Goal: Task Accomplishment & Management: Use online tool/utility

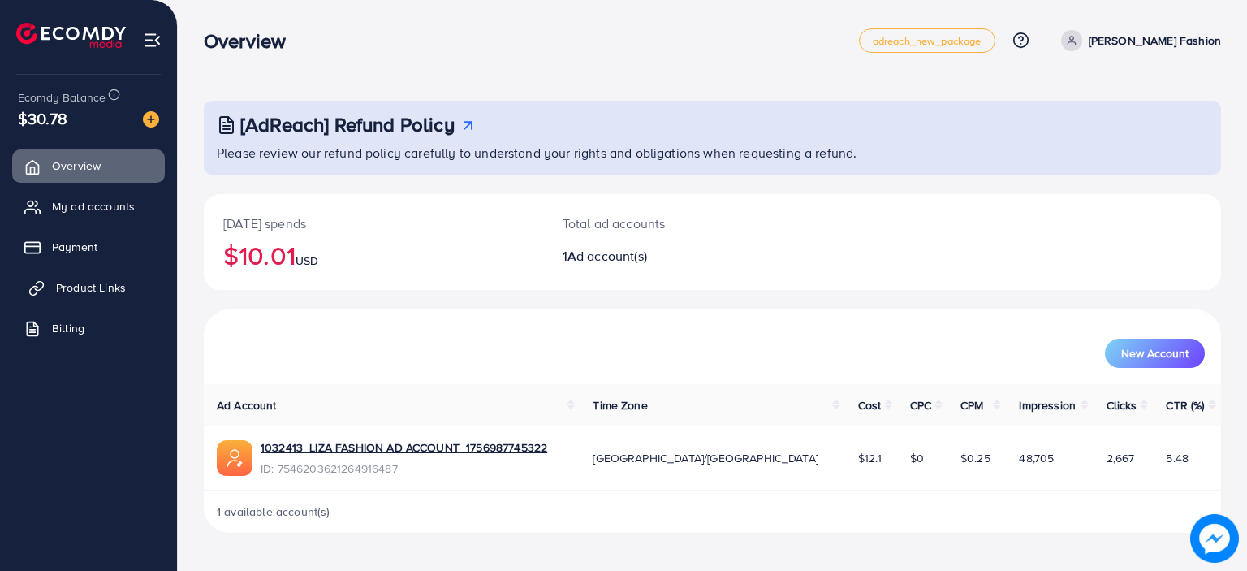
click at [101, 277] on link "Product Links" at bounding box center [88, 287] width 153 height 32
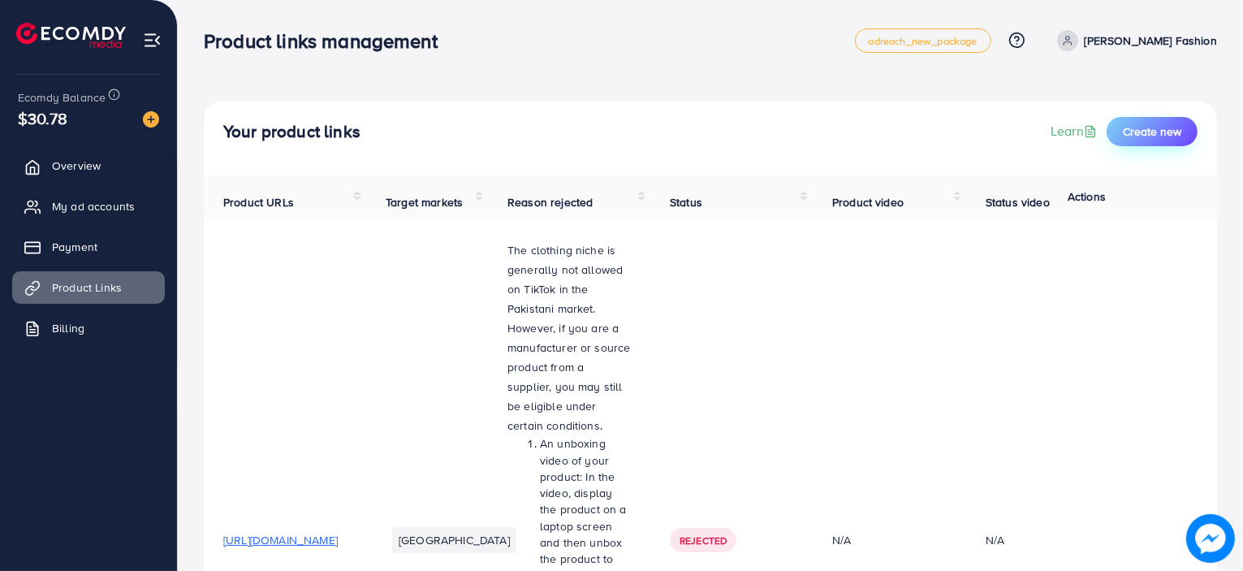
click at [1137, 124] on span "Create new" at bounding box center [1152, 131] width 58 height 16
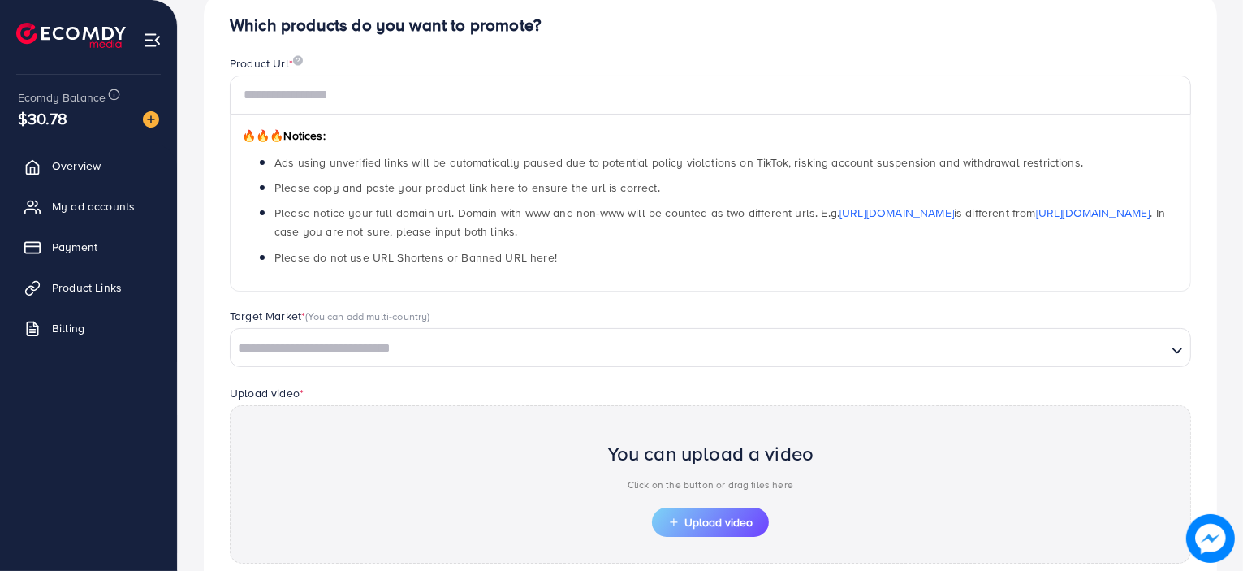
scroll to position [162, 0]
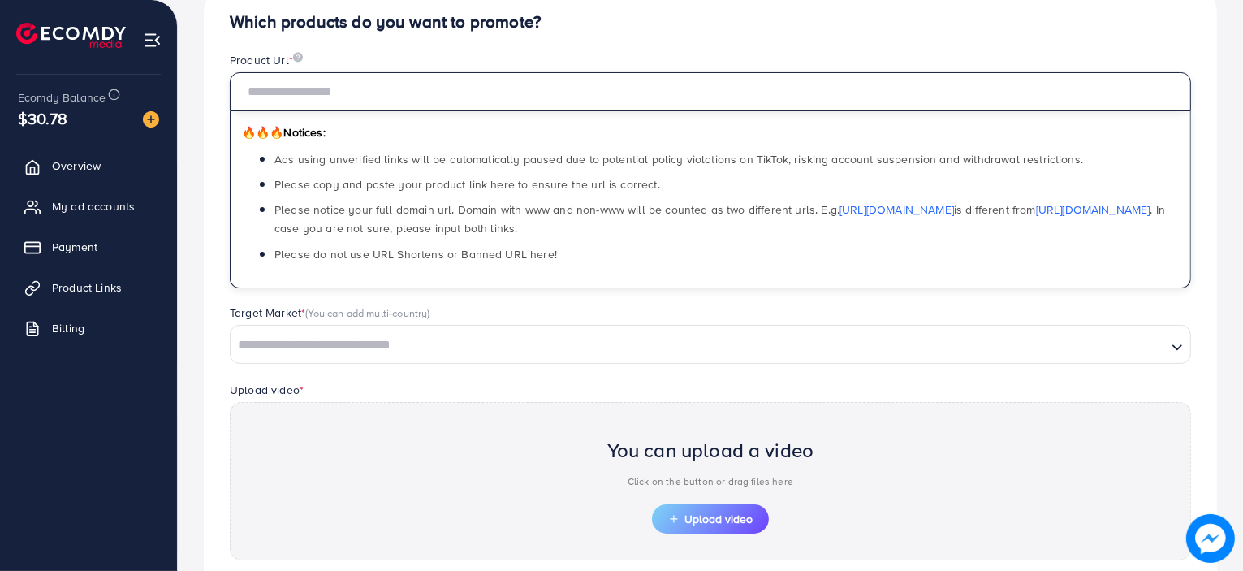
click at [598, 110] on input "text" at bounding box center [710, 91] width 961 height 39
paste input "**********"
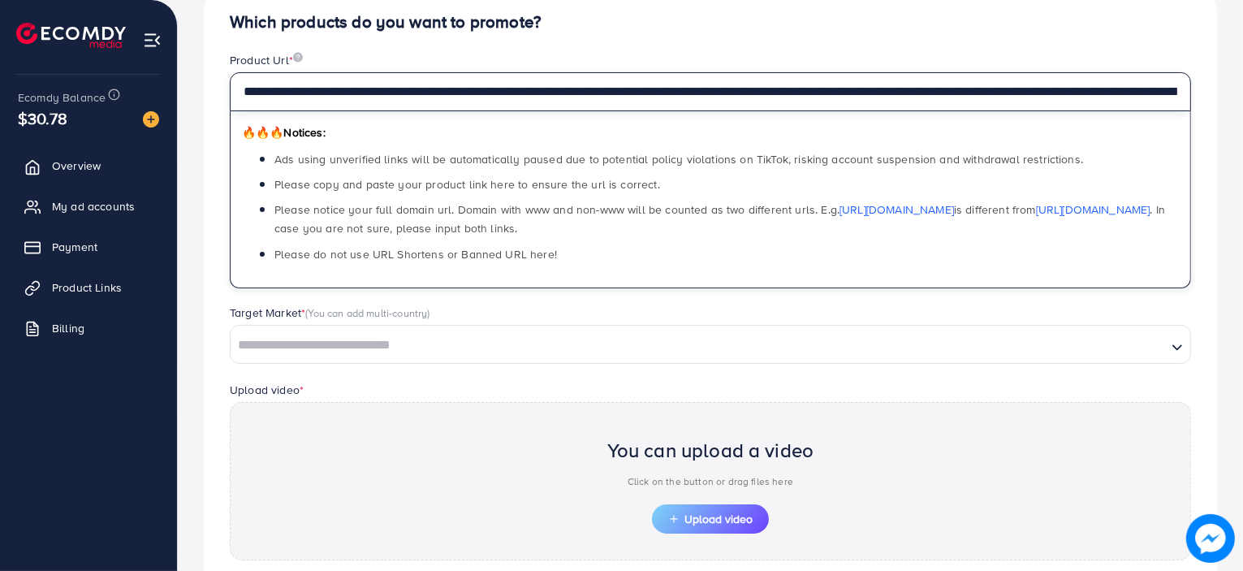
scroll to position [0, 637]
type input "**********"
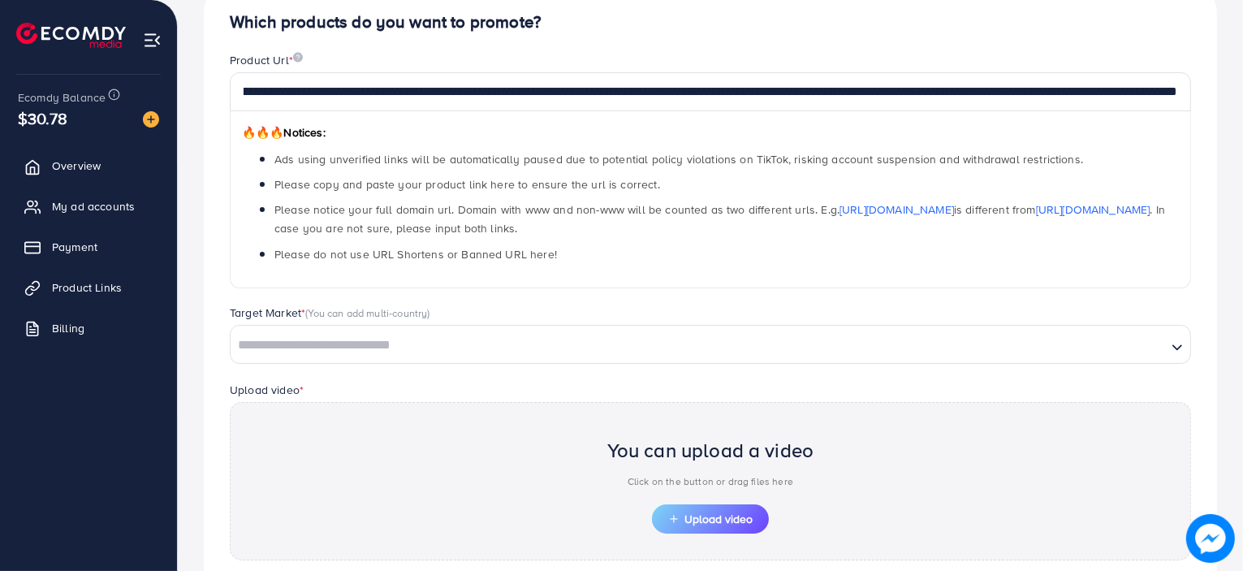
click at [737, 22] on h4 "Which products do you want to promote?" at bounding box center [710, 22] width 961 height 20
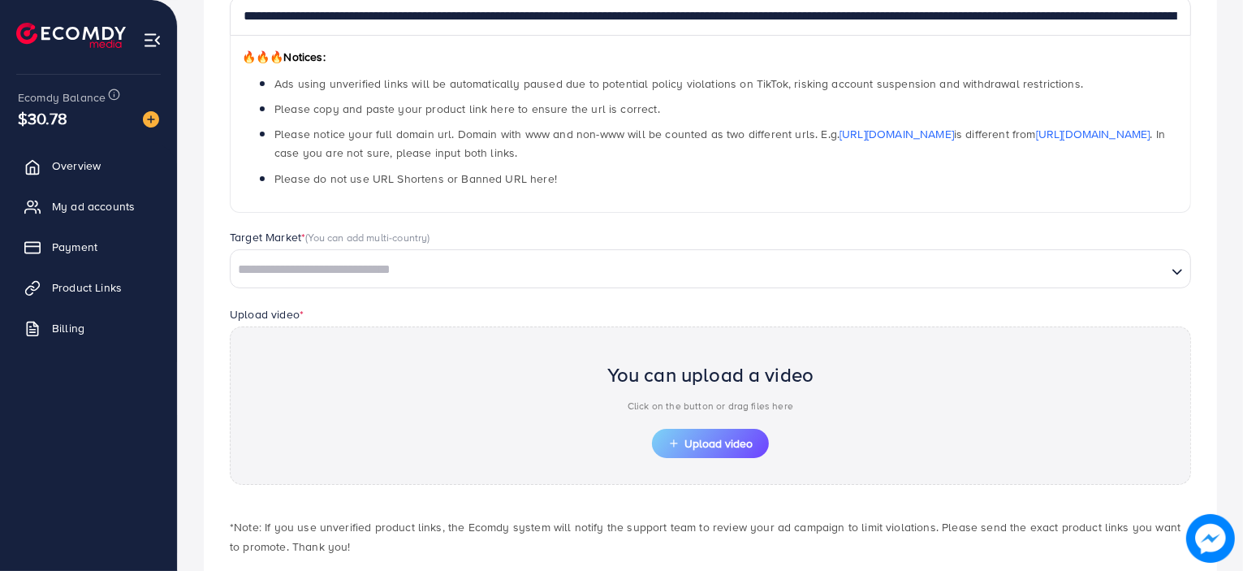
scroll to position [322, 0]
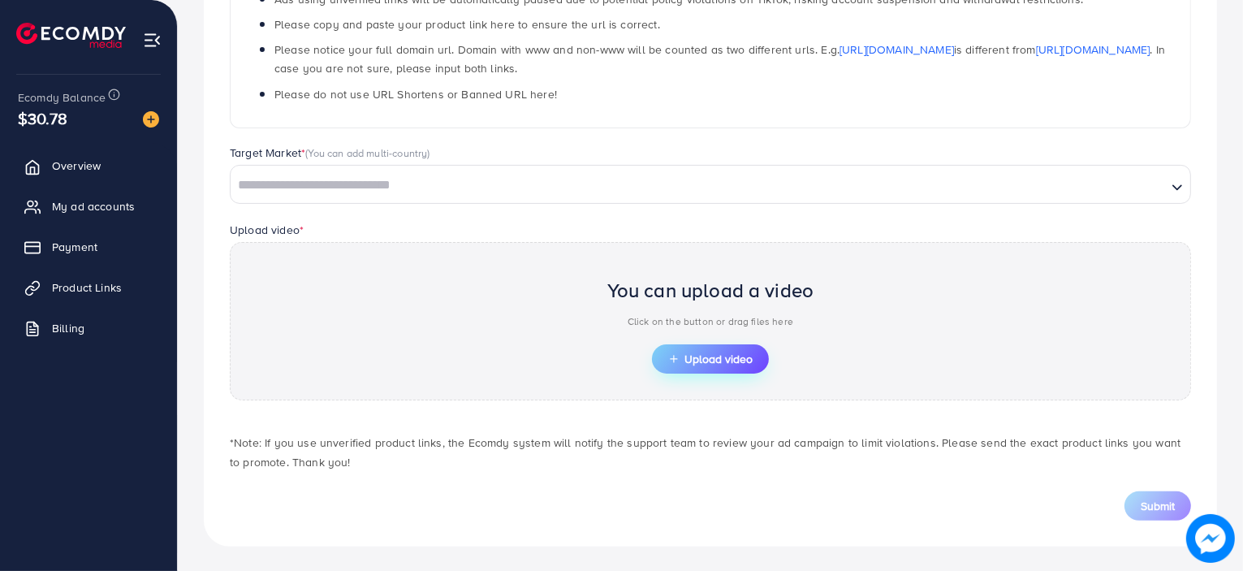
click at [712, 371] on button "Upload video" at bounding box center [710, 358] width 117 height 29
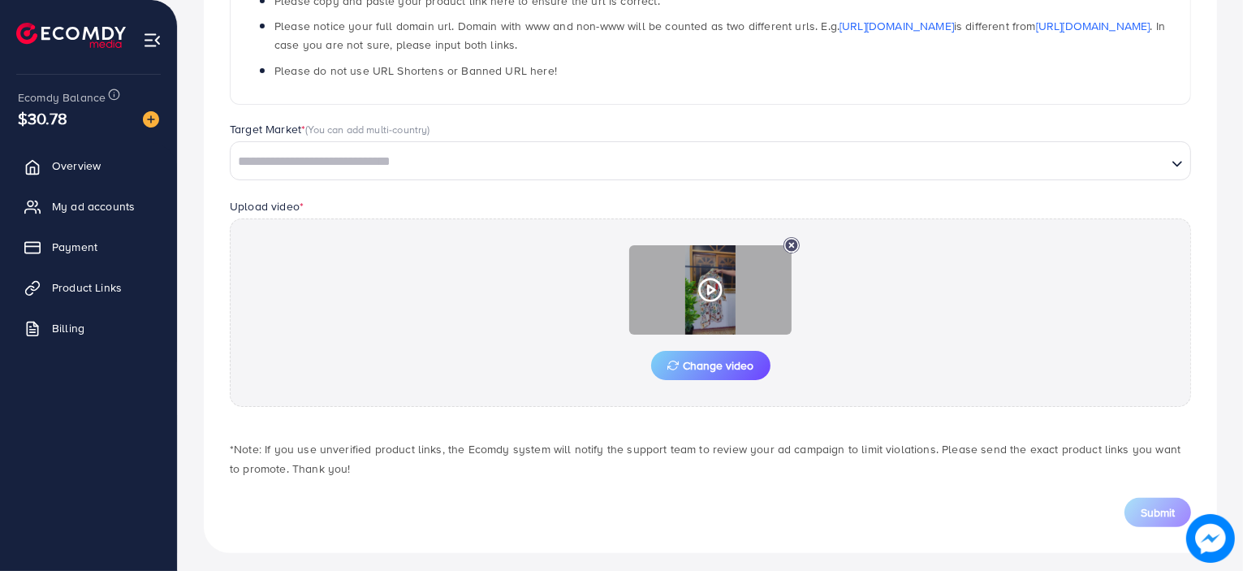
scroll to position [352, 0]
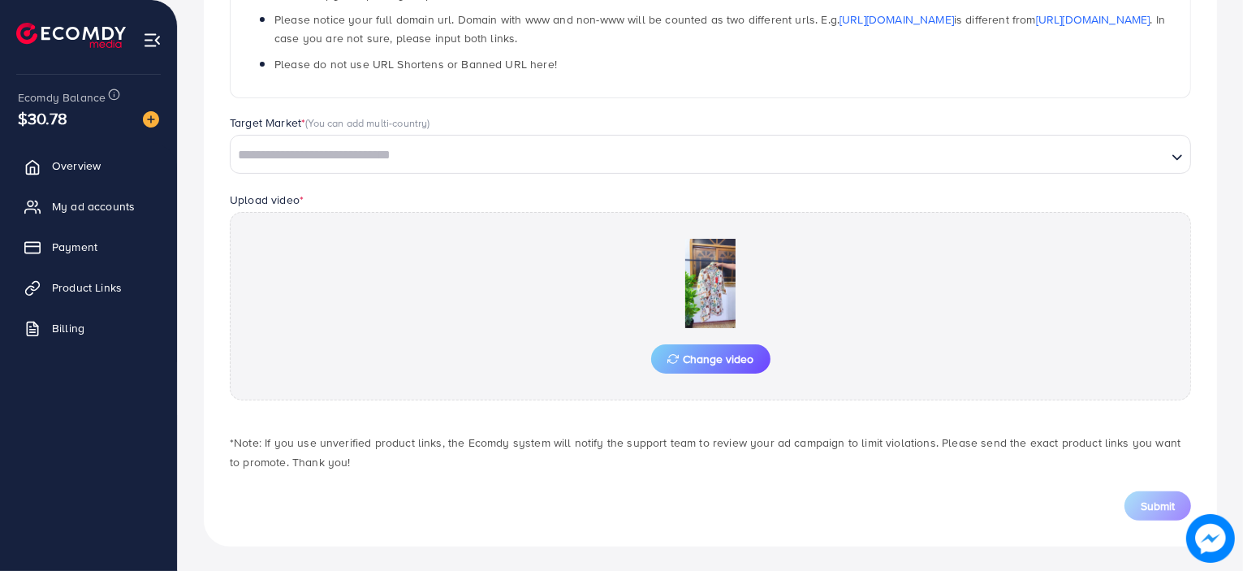
click at [535, 164] on input "Search for option" at bounding box center [698, 155] width 933 height 25
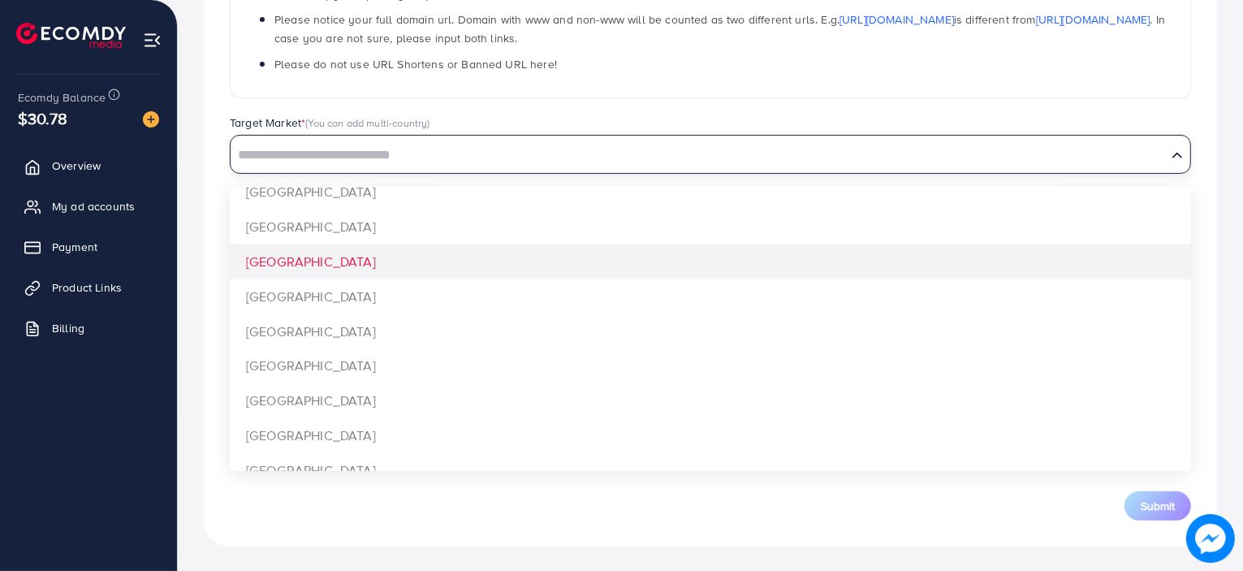
scroll to position [1218, 0]
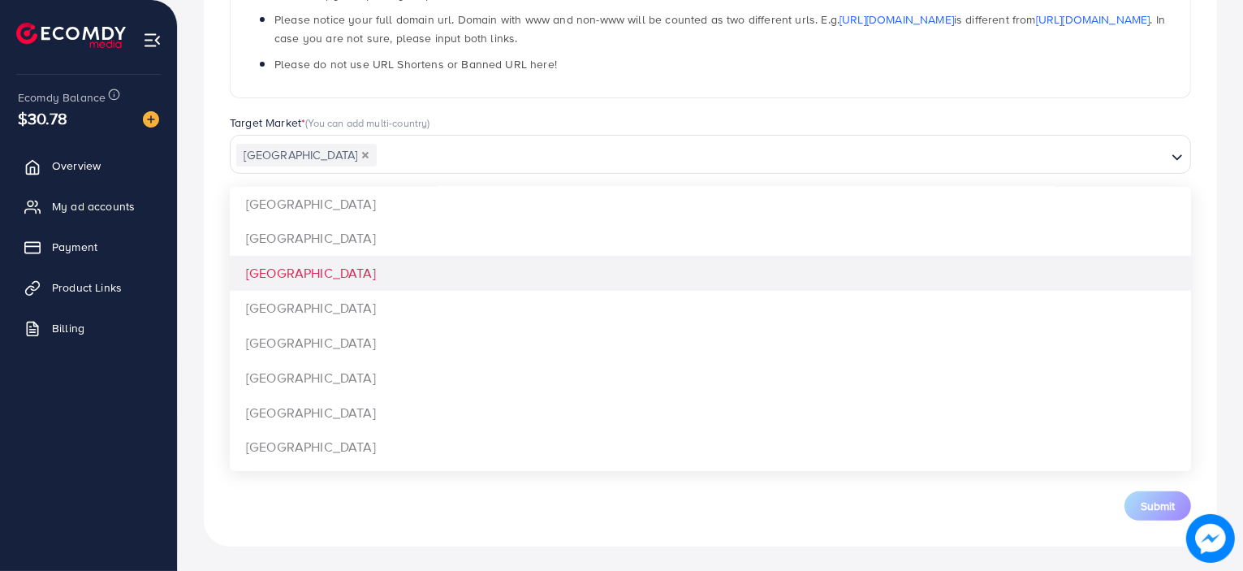
click at [510, 264] on div "**********" at bounding box center [710, 171] width 1013 height 750
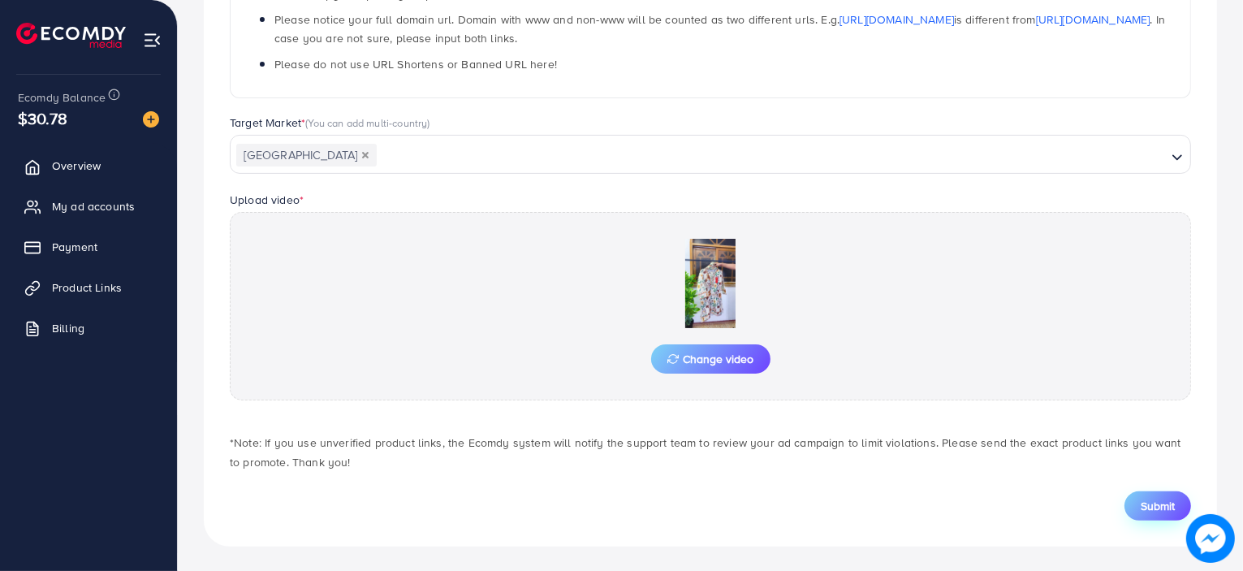
click at [1157, 507] on span "Submit" at bounding box center [1158, 506] width 34 height 16
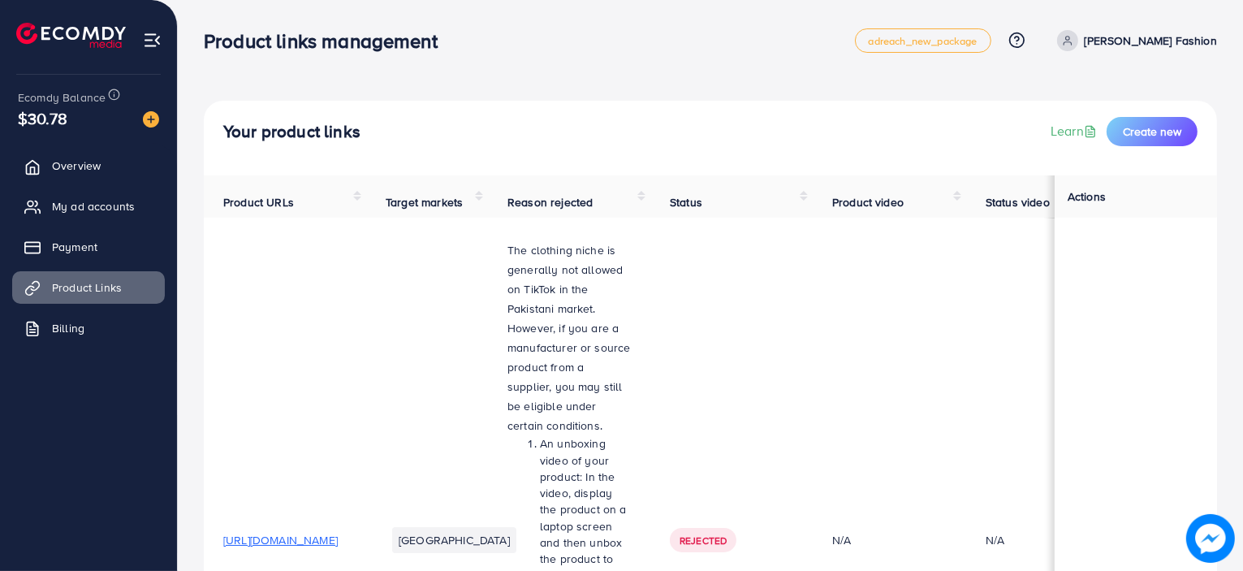
click at [904, 210] on span "Product video" at bounding box center [867, 202] width 71 height 16
click at [904, 204] on span "Product video" at bounding box center [867, 202] width 71 height 16
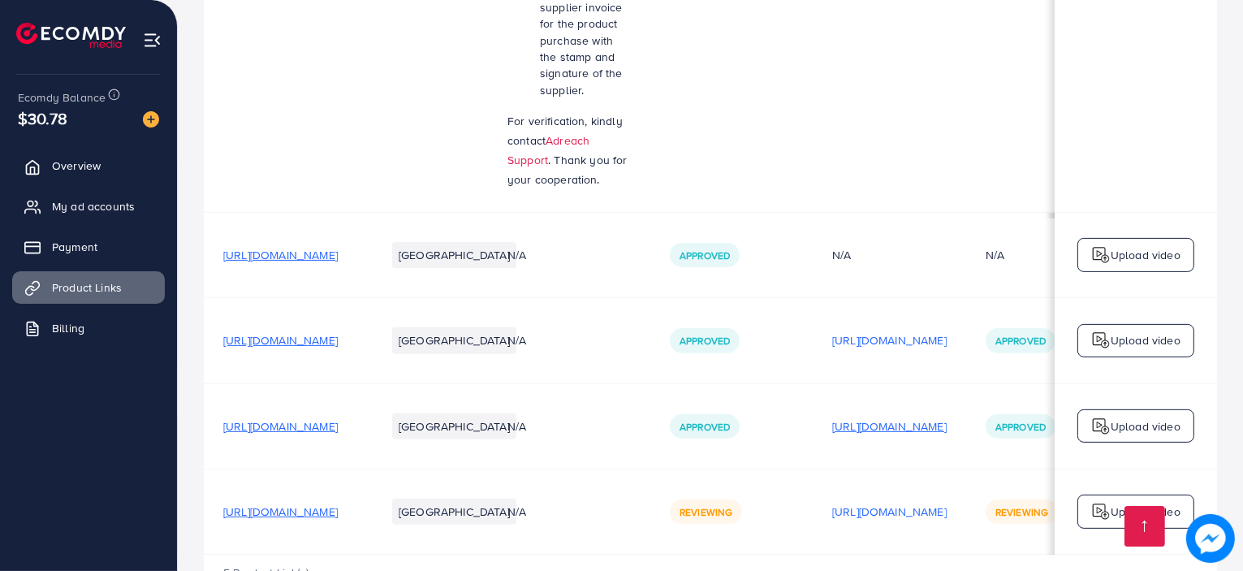
scroll to position [715, 0]
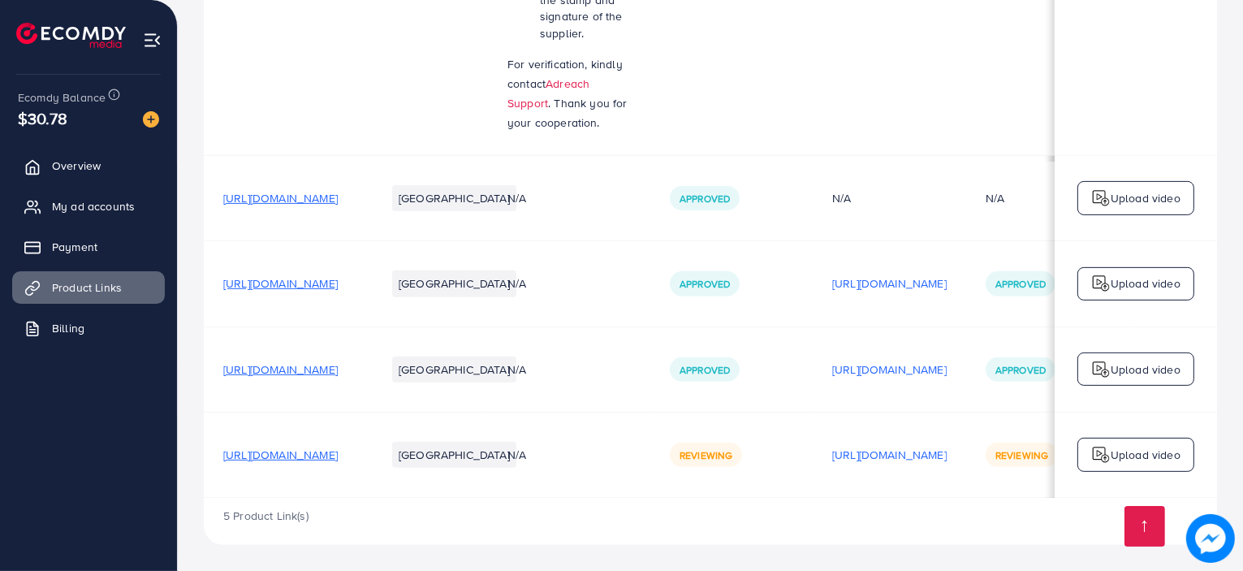
click at [1097, 360] on img at bounding box center [1100, 369] width 19 height 19
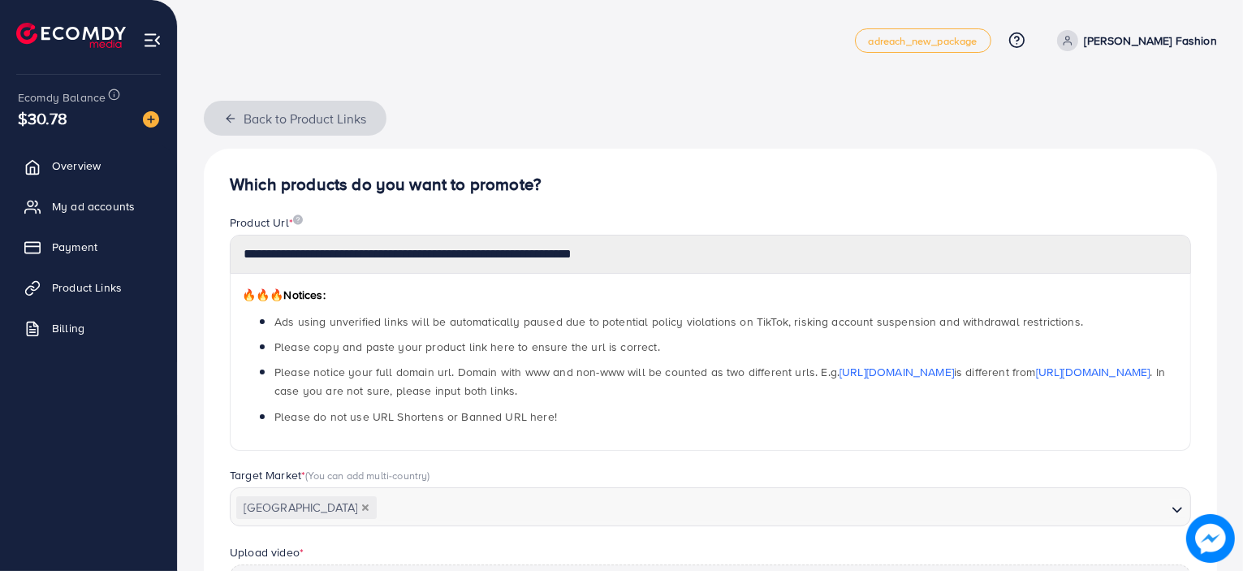
click at [232, 114] on icon "button" at bounding box center [230, 118] width 13 height 13
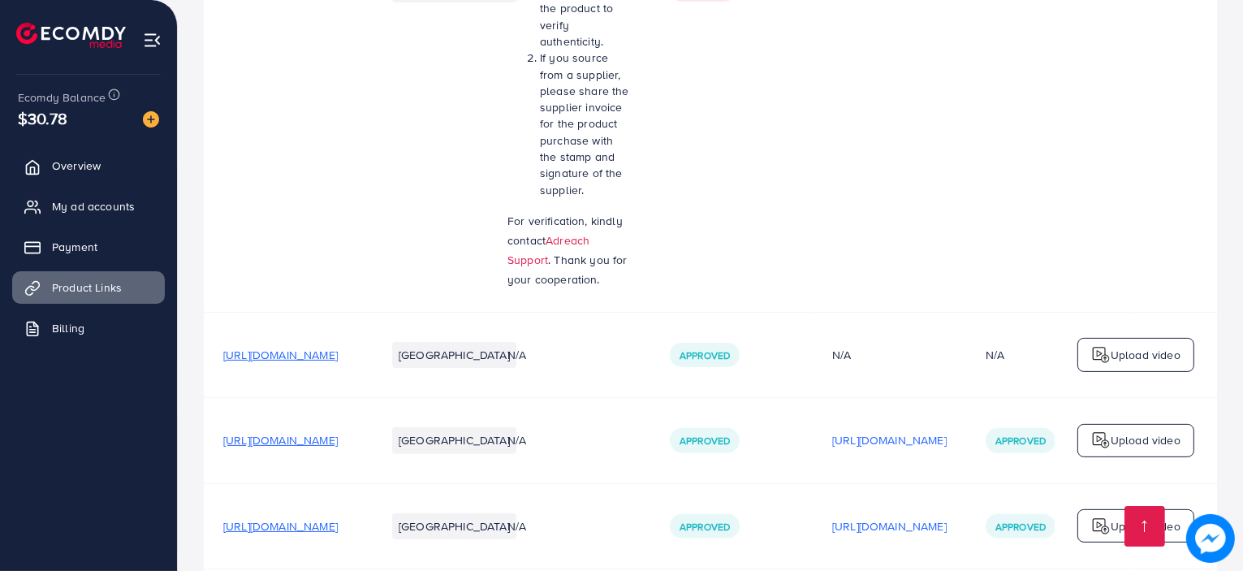
scroll to position [715, 0]
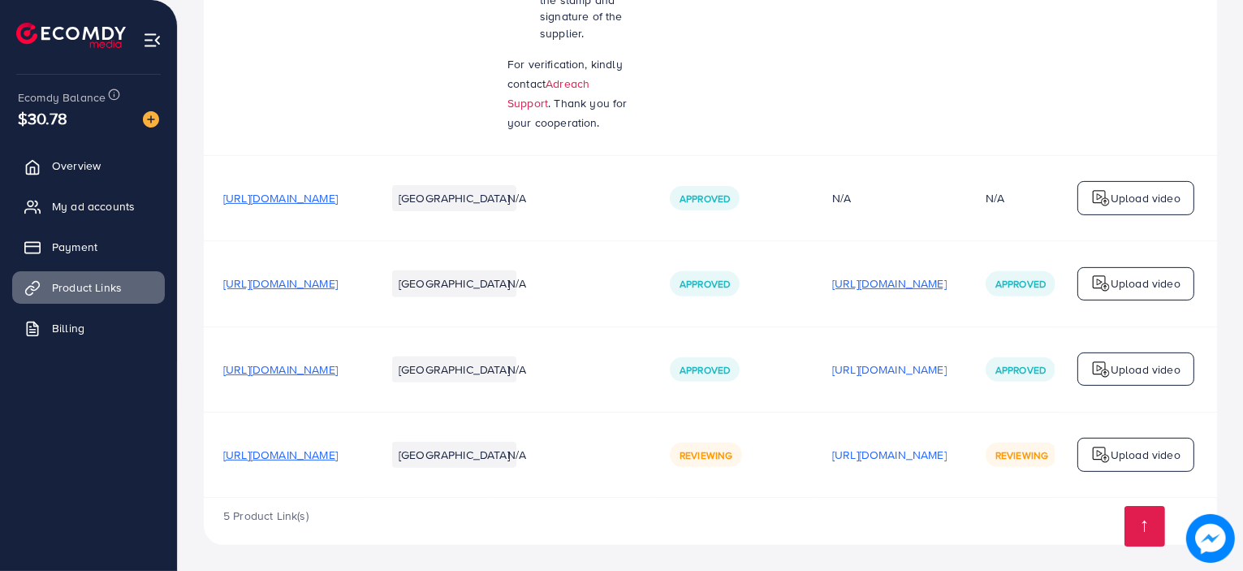
click at [947, 274] on p "[URL][DOMAIN_NAME]" at bounding box center [889, 283] width 114 height 19
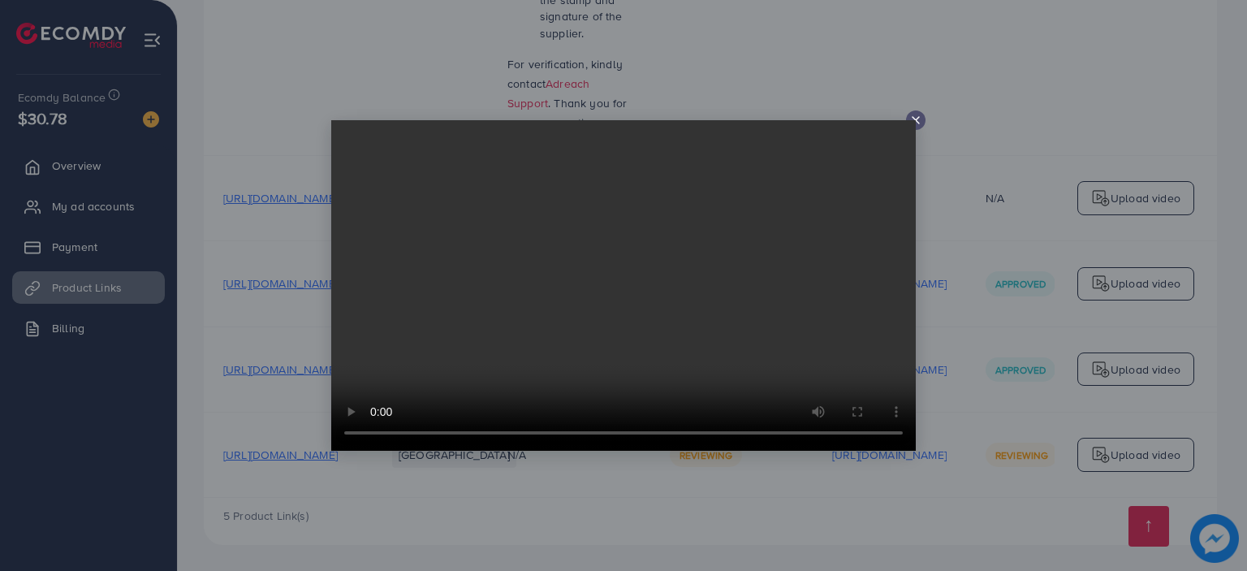
click at [914, 120] on video at bounding box center [623, 285] width 585 height 330
click at [913, 119] on line at bounding box center [916, 120] width 6 height 6
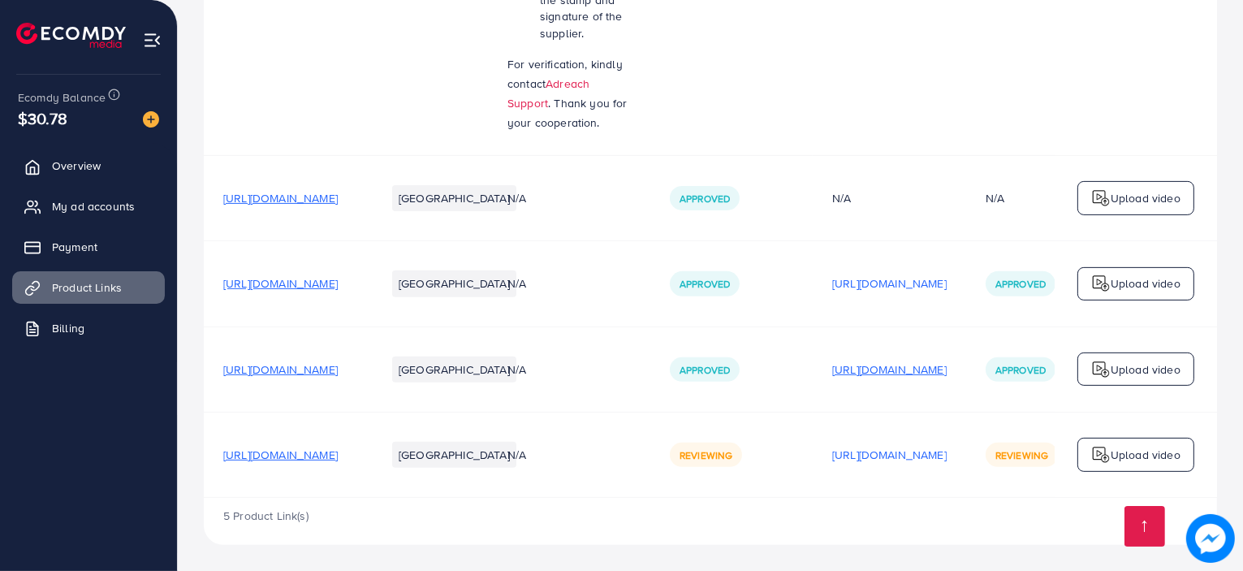
click at [947, 369] on p "[URL][DOMAIN_NAME]" at bounding box center [889, 369] width 114 height 19
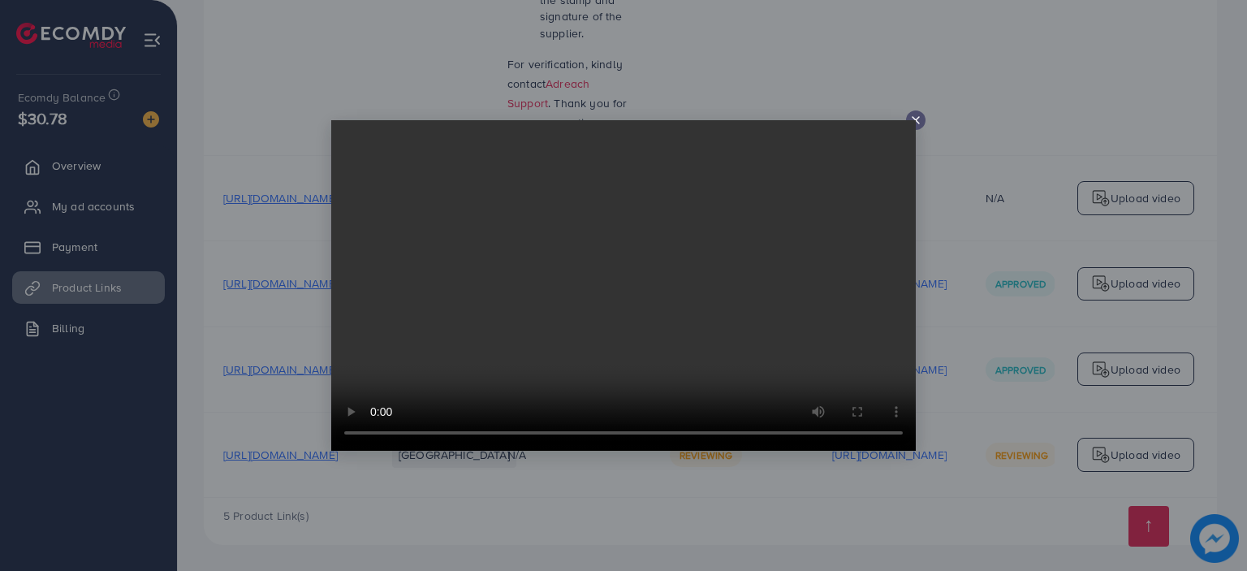
click at [913, 116] on icon at bounding box center [915, 120] width 13 height 13
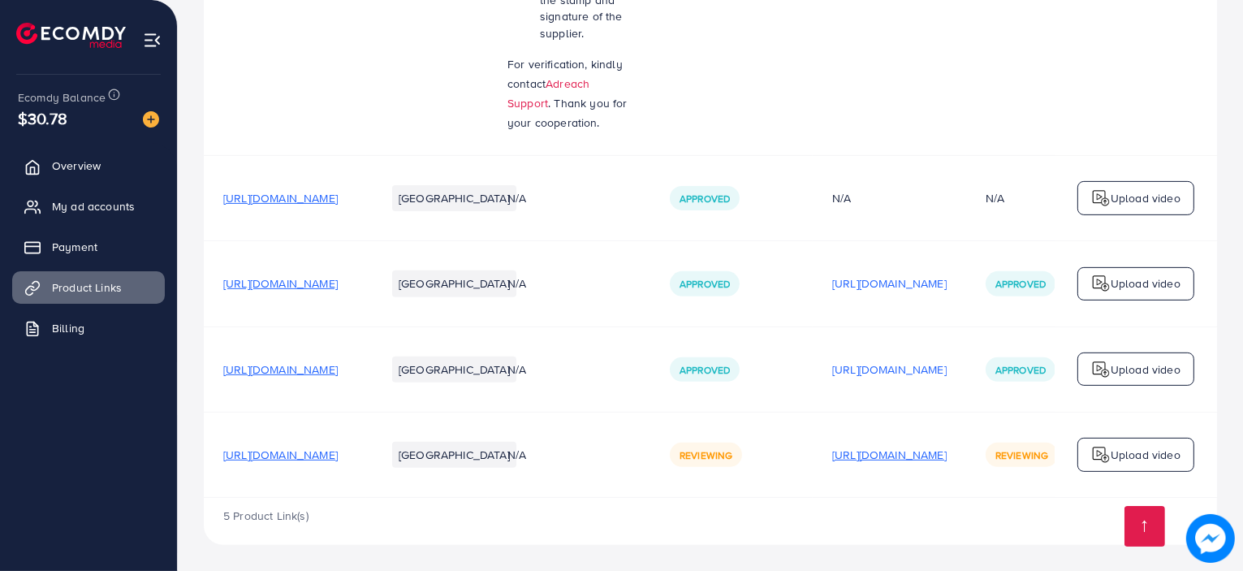
click at [947, 447] on p "[URL][DOMAIN_NAME]" at bounding box center [889, 454] width 114 height 19
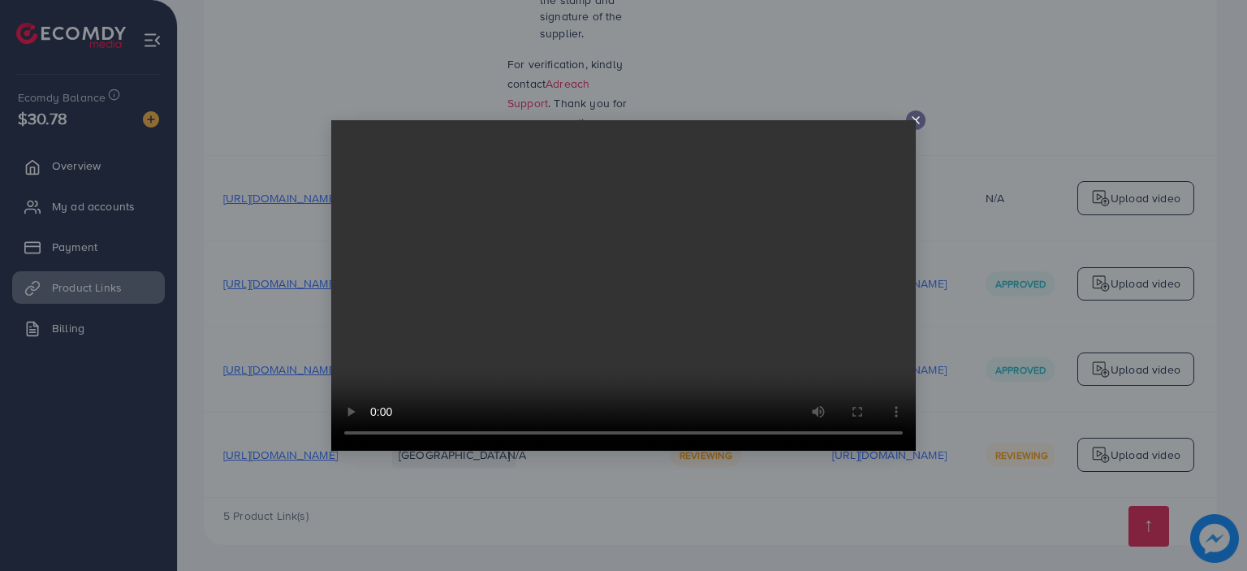
click at [915, 123] on video at bounding box center [623, 285] width 585 height 330
click at [919, 123] on icon at bounding box center [915, 120] width 13 height 13
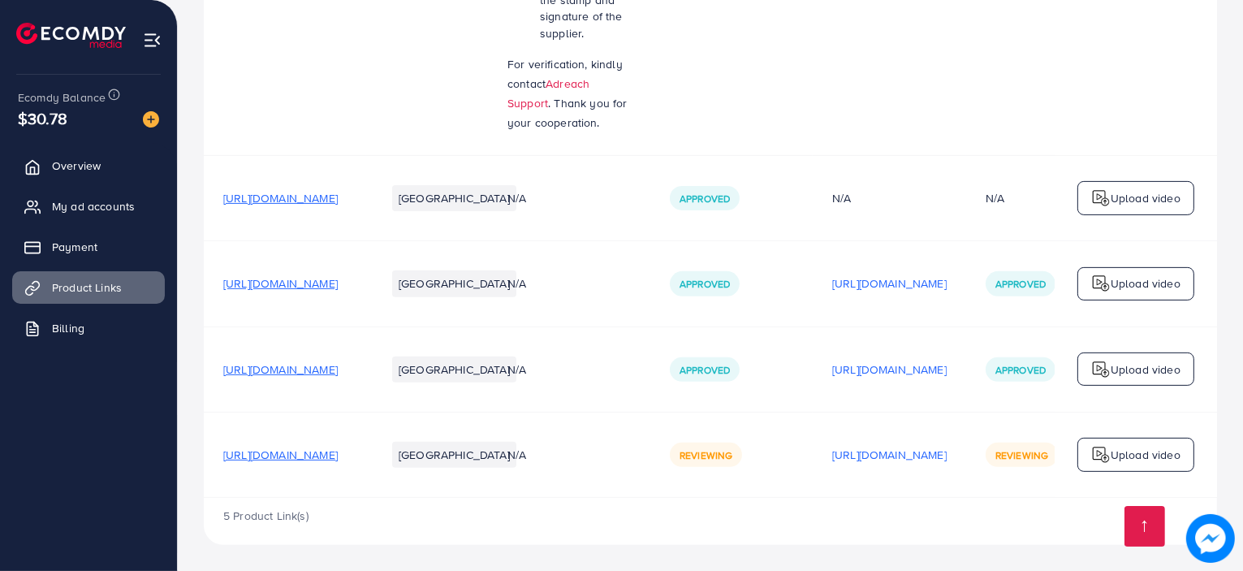
click at [1106, 451] on img at bounding box center [1100, 454] width 19 height 19
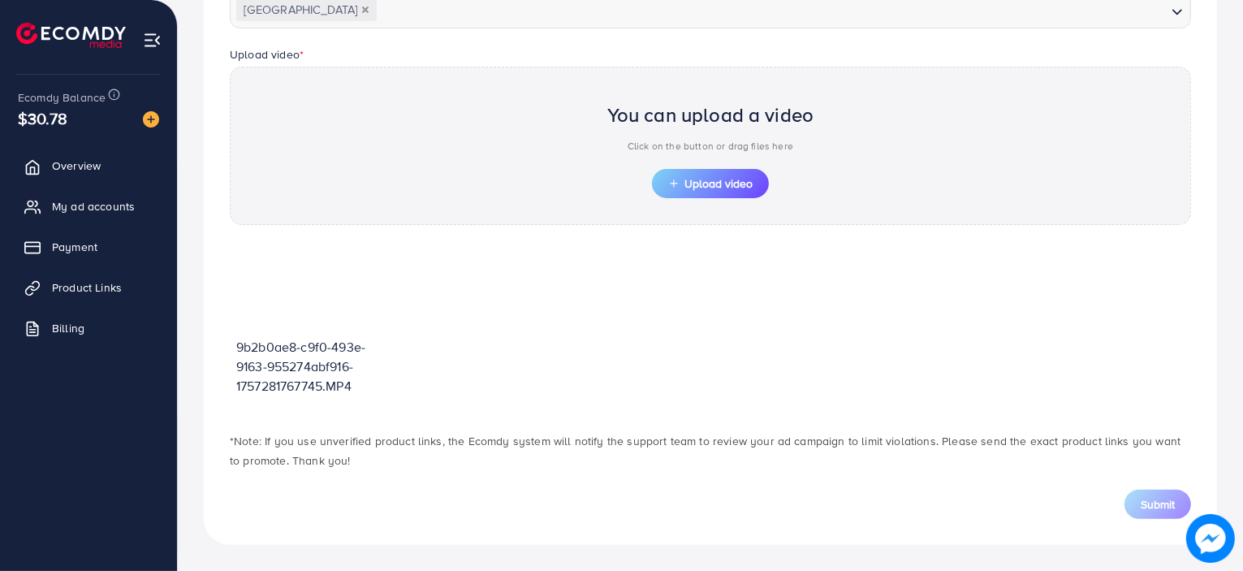
scroll to position [496, 0]
click at [764, 188] on button "Upload video" at bounding box center [710, 184] width 117 height 29
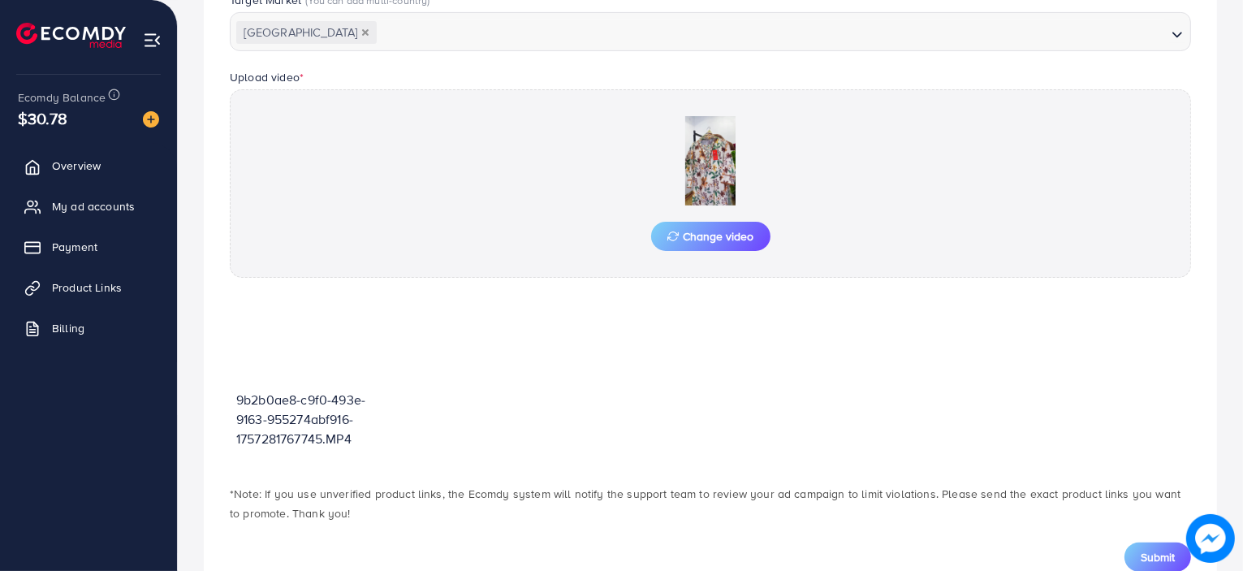
scroll to position [526, 0]
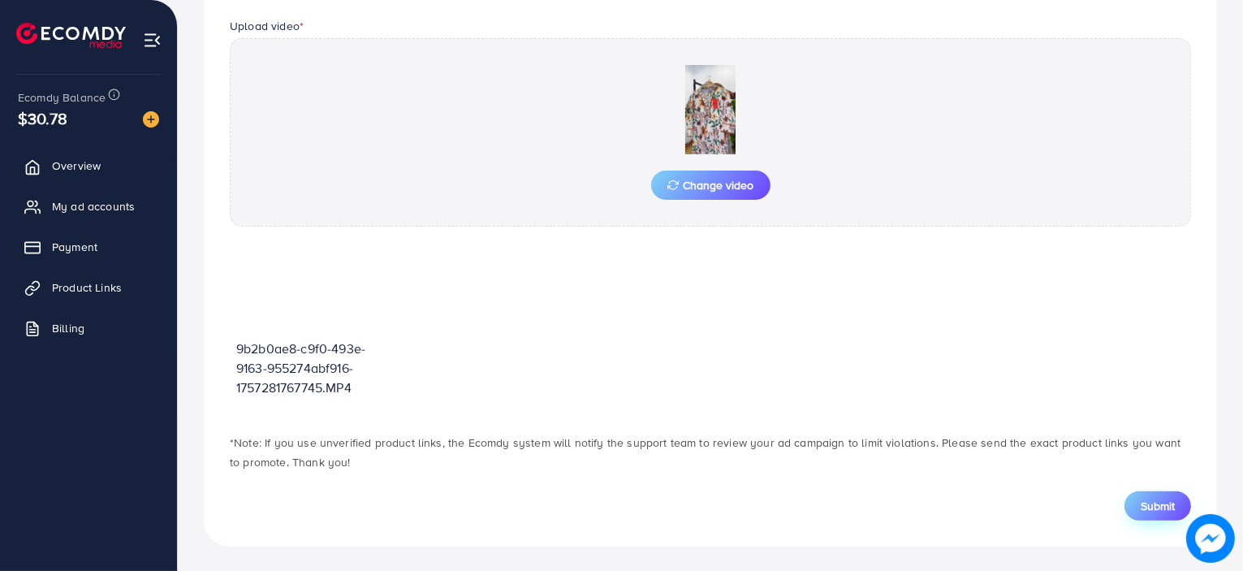
click at [1138, 491] on button "Submit" at bounding box center [1157, 505] width 67 height 29
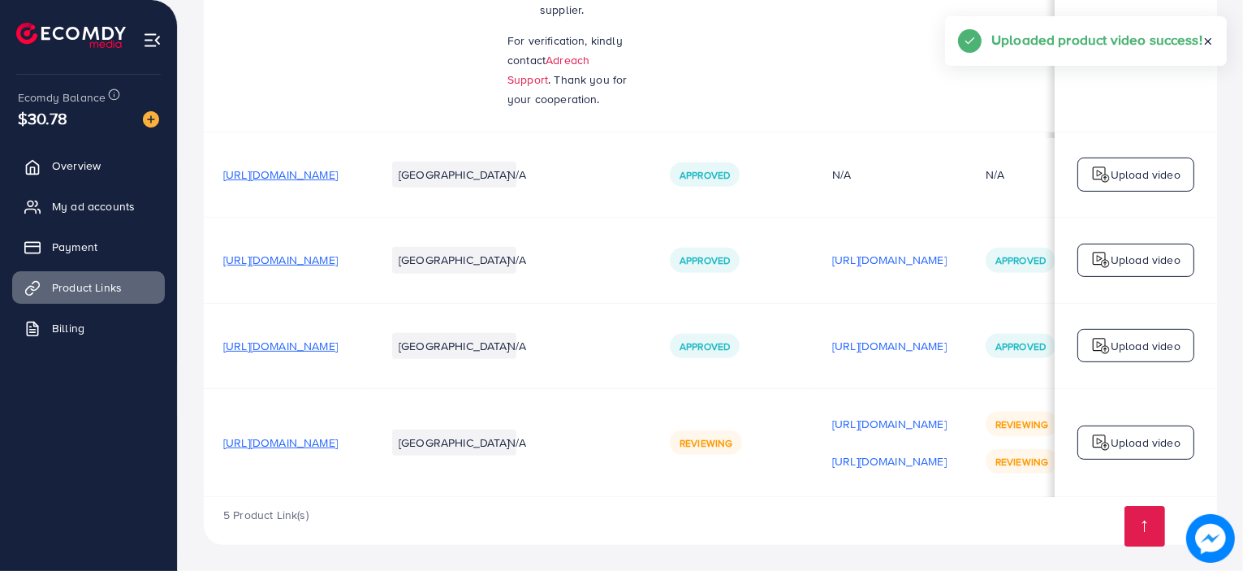
scroll to position [738, 0]
click at [947, 458] on p "[URL][DOMAIN_NAME]" at bounding box center [889, 460] width 114 height 19
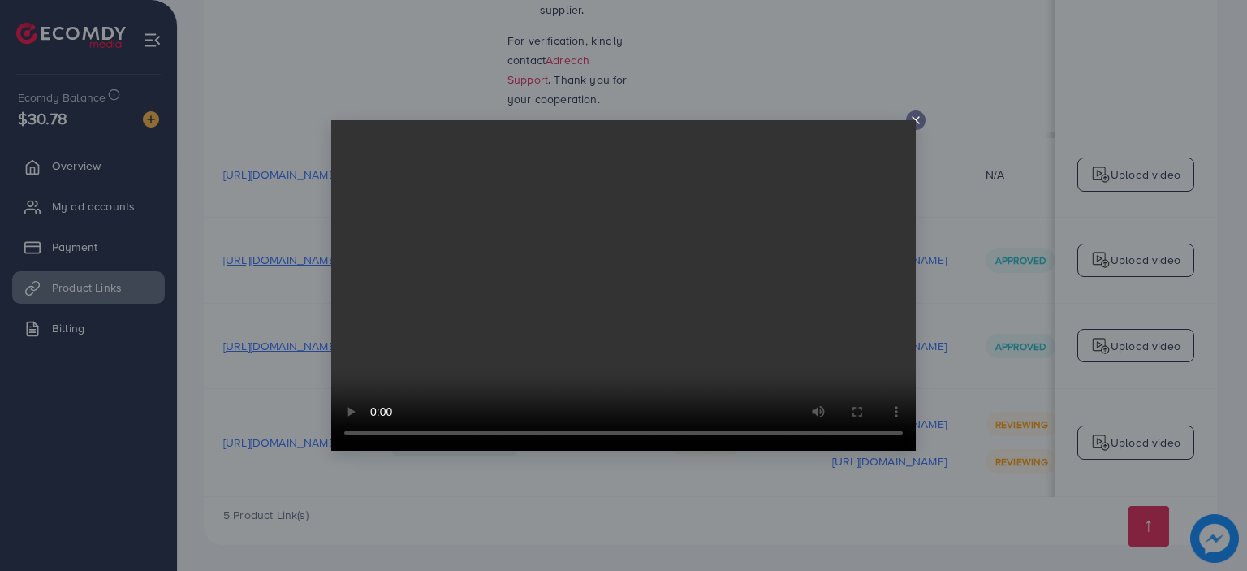
click at [911, 116] on icon at bounding box center [915, 120] width 13 height 13
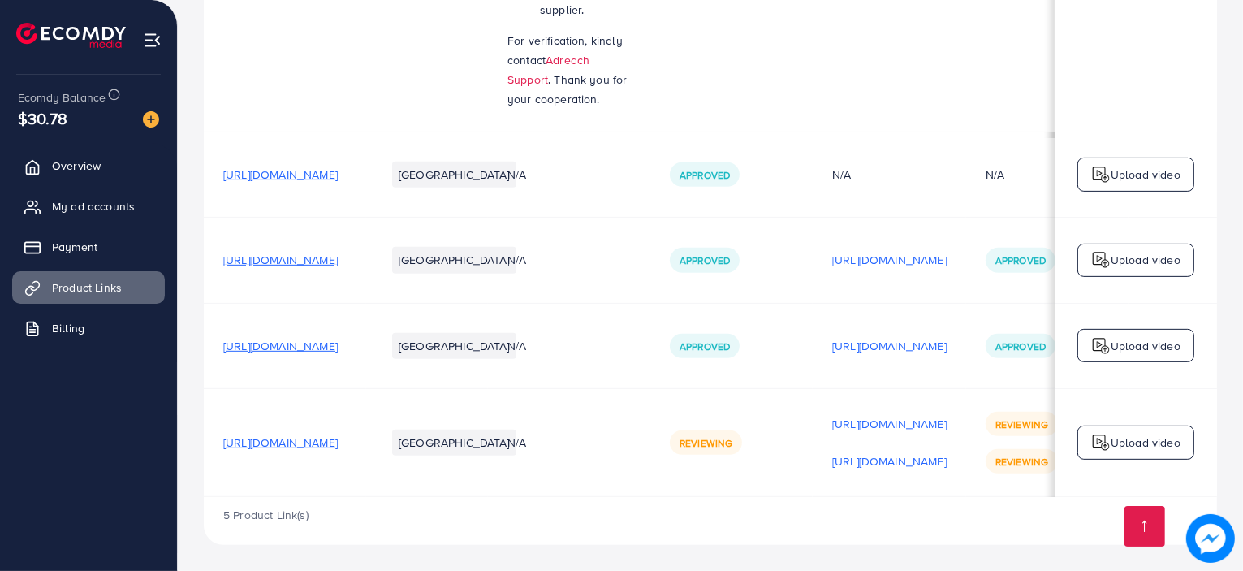
scroll to position [0, 0]
